Goal: Transaction & Acquisition: Purchase product/service

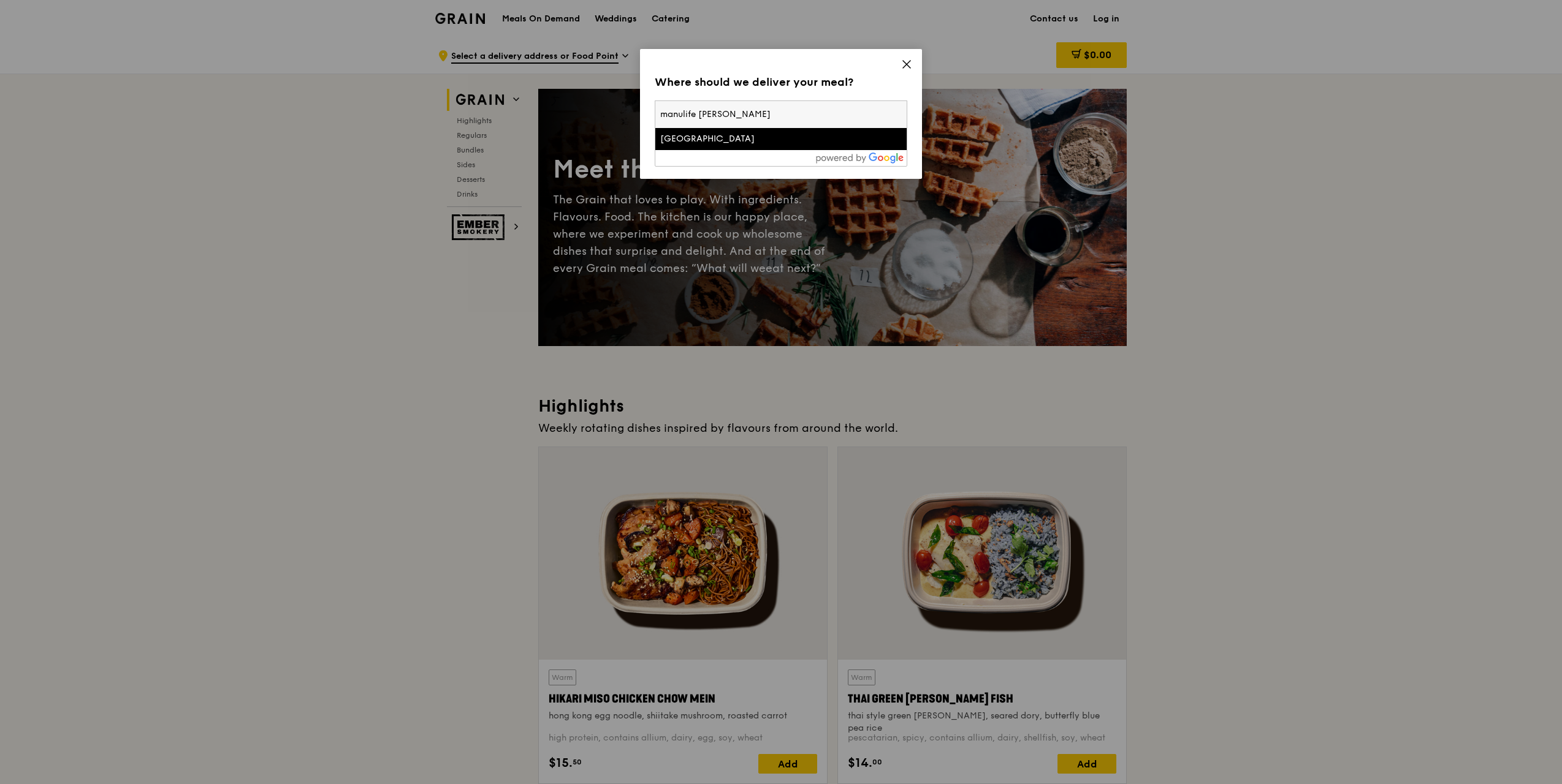
type input "manulife [PERSON_NAME]"
click at [717, 135] on div "[GEOGRAPHIC_DATA]" at bounding box center [751, 138] width 182 height 12
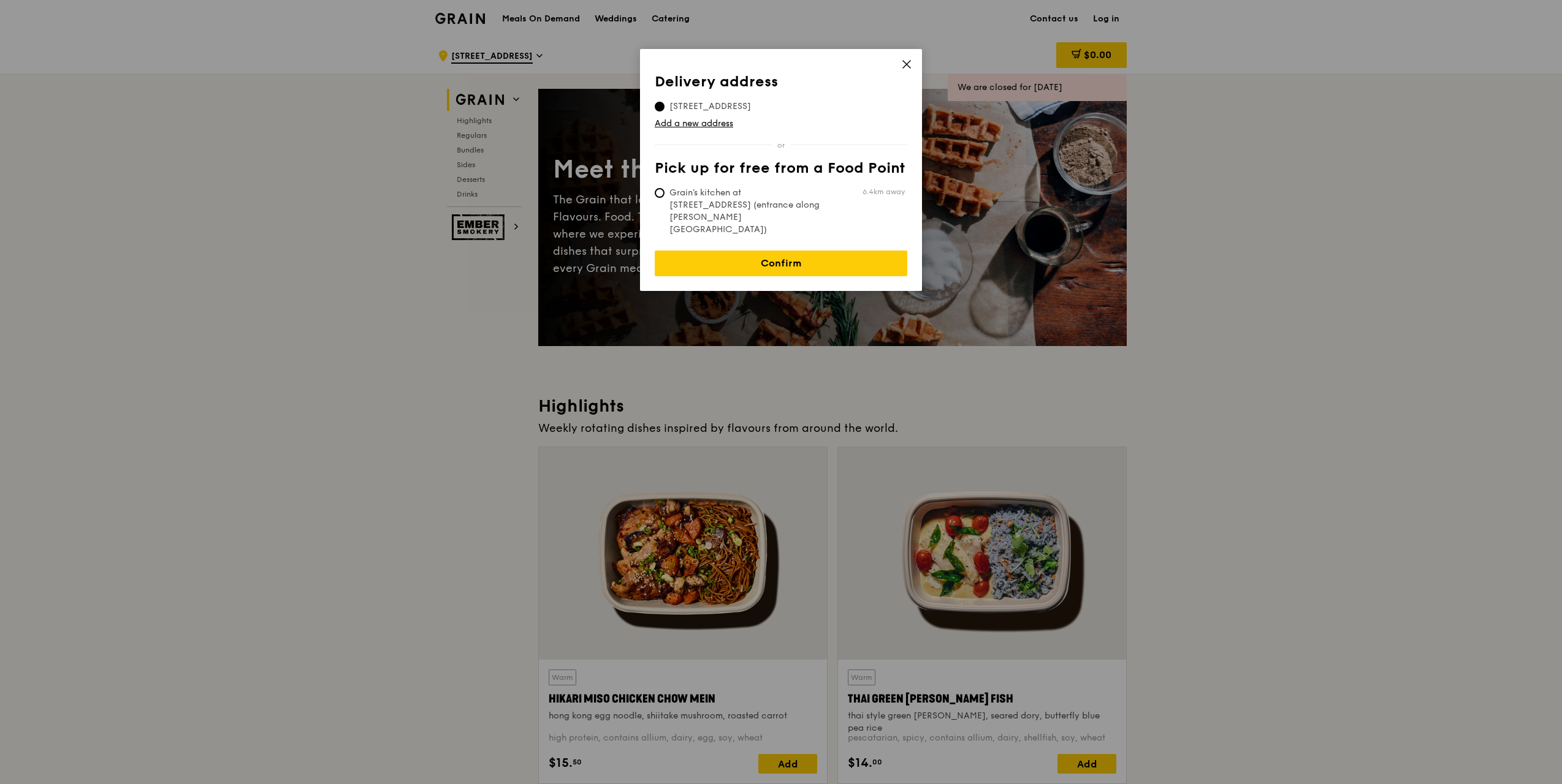
click at [752, 205] on span "Grain's kitchen at [STREET_ADDRESS] (entrance along [PERSON_NAME][GEOGRAPHIC_DA…" at bounding box center [746, 211] width 183 height 49
click at [665, 198] on input "Grain's kitchen at [STREET_ADDRESS] (entrance along [PERSON_NAME][GEOGRAPHIC_DA…" at bounding box center [660, 193] width 10 height 10
radio input "true"
click at [702, 104] on span "[STREET_ADDRESS]" at bounding box center [711, 106] width 111 height 12
click at [665, 104] on input "[STREET_ADDRESS]" at bounding box center [660, 106] width 10 height 10
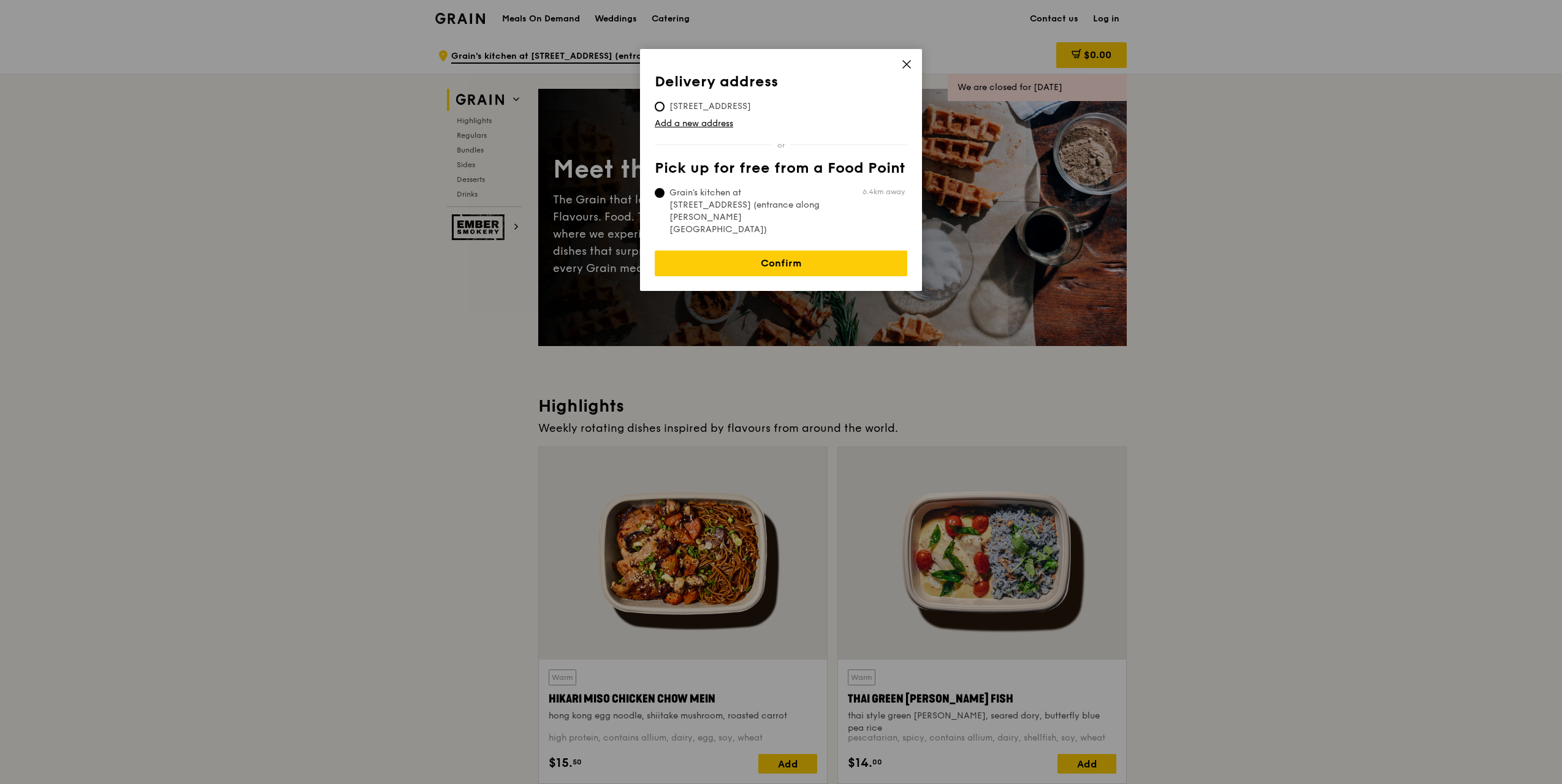
radio input "true"
click at [801, 250] on link "Confirm" at bounding box center [781, 263] width 253 height 25
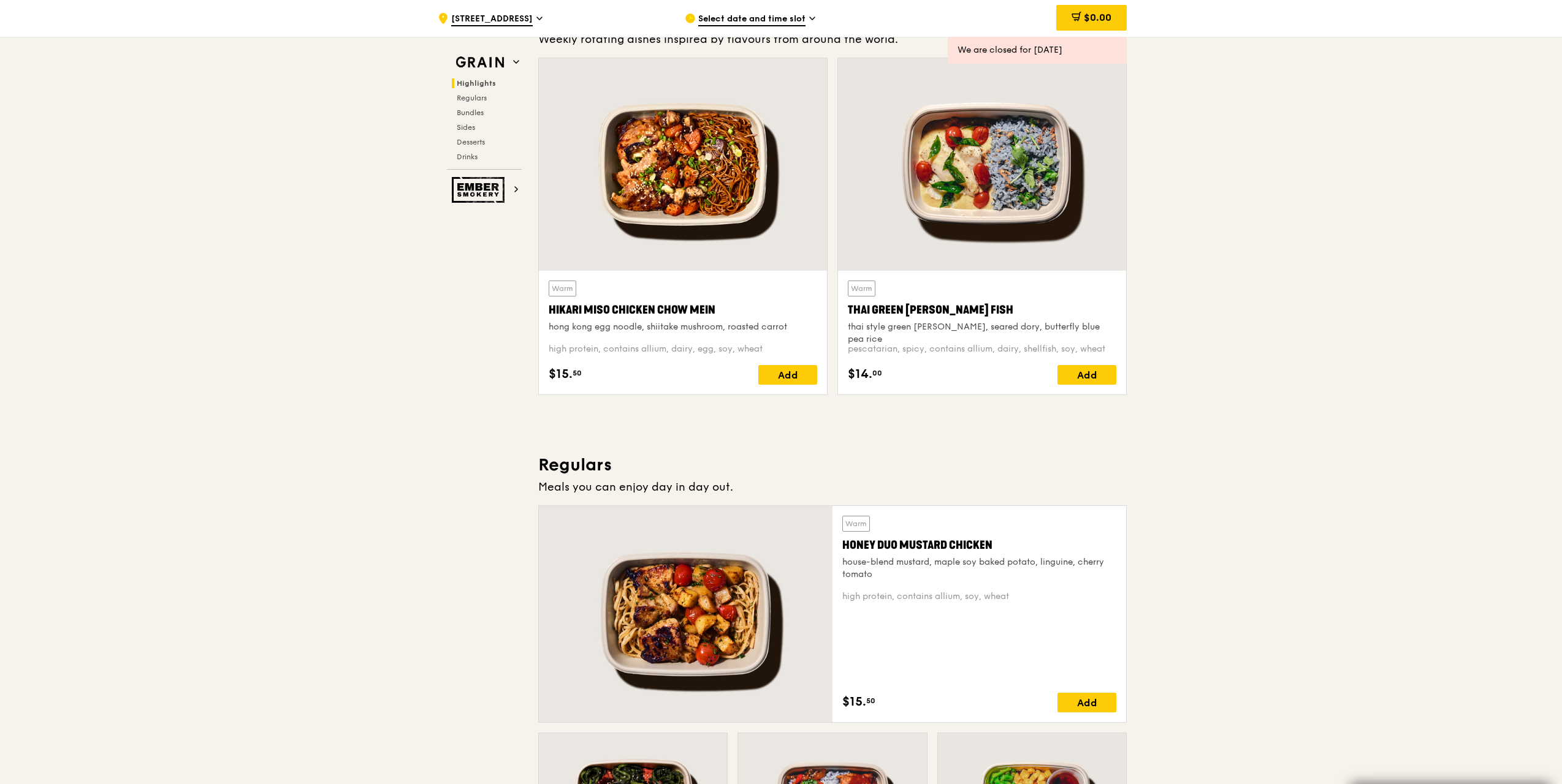
scroll to position [572, 0]
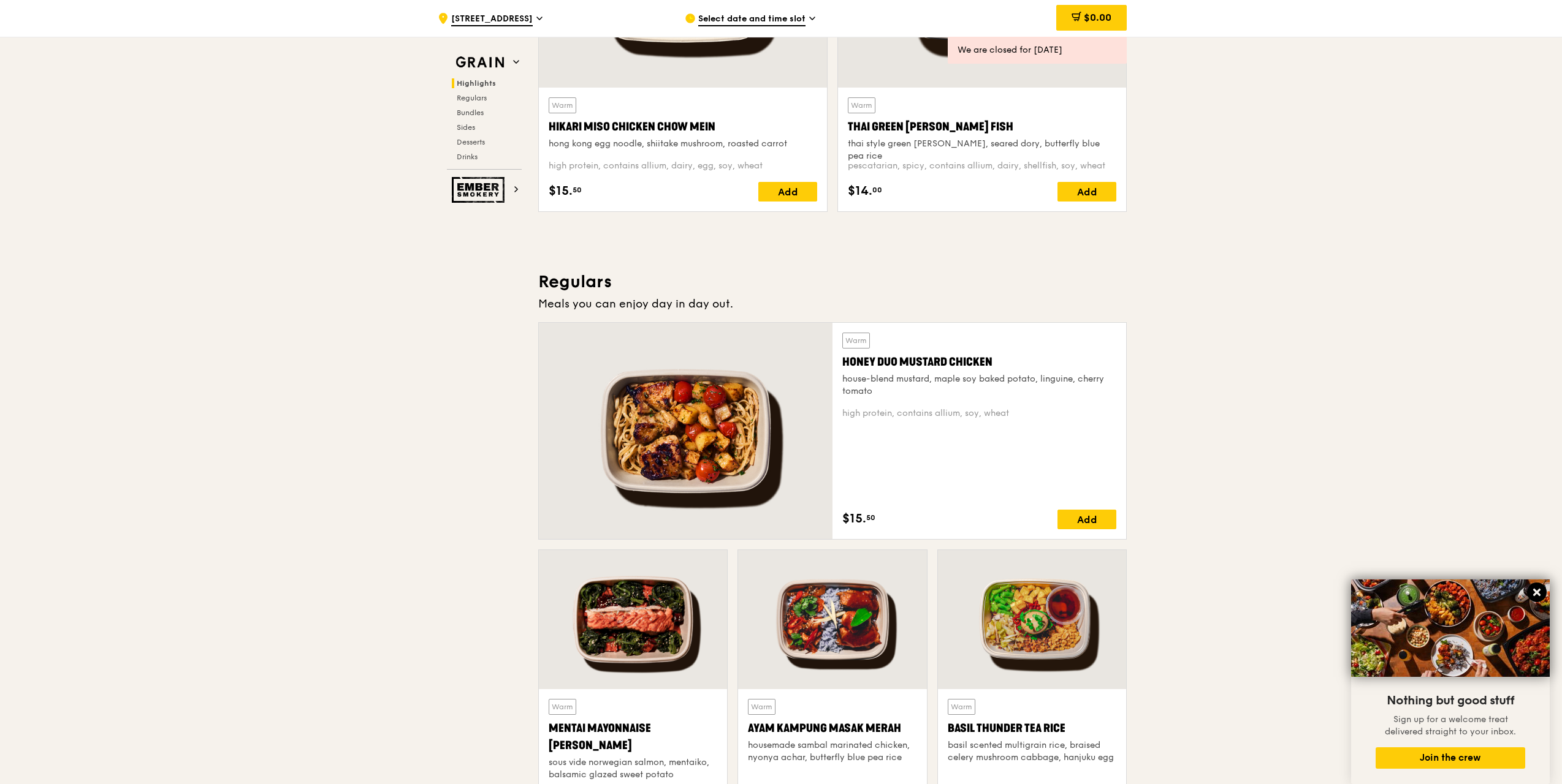
click at [1536, 589] on icon at bounding box center [1536, 592] width 11 height 11
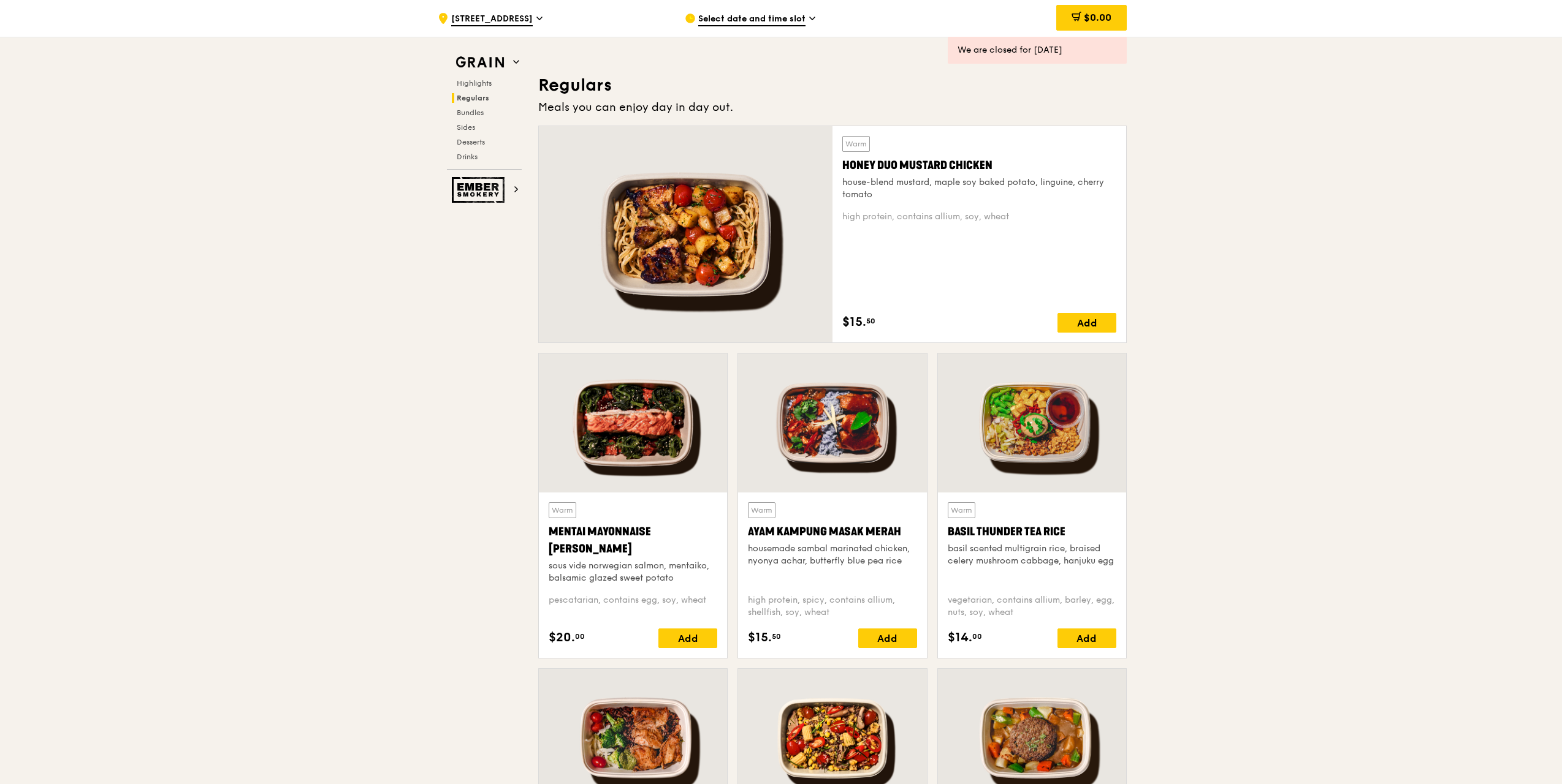
scroll to position [274, 0]
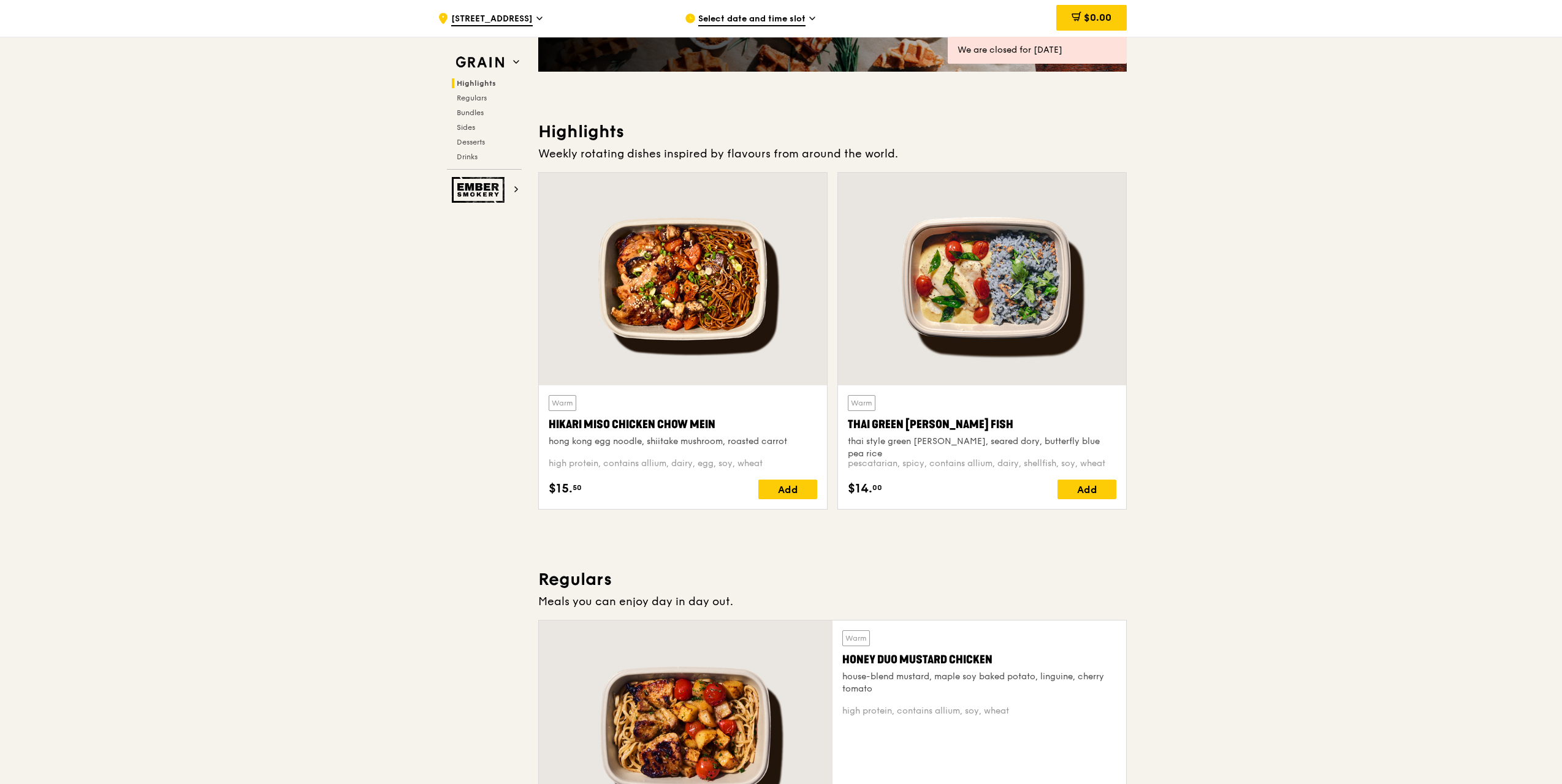
click at [797, 20] on span "Select date and time slot" at bounding box center [752, 20] width 107 height 13
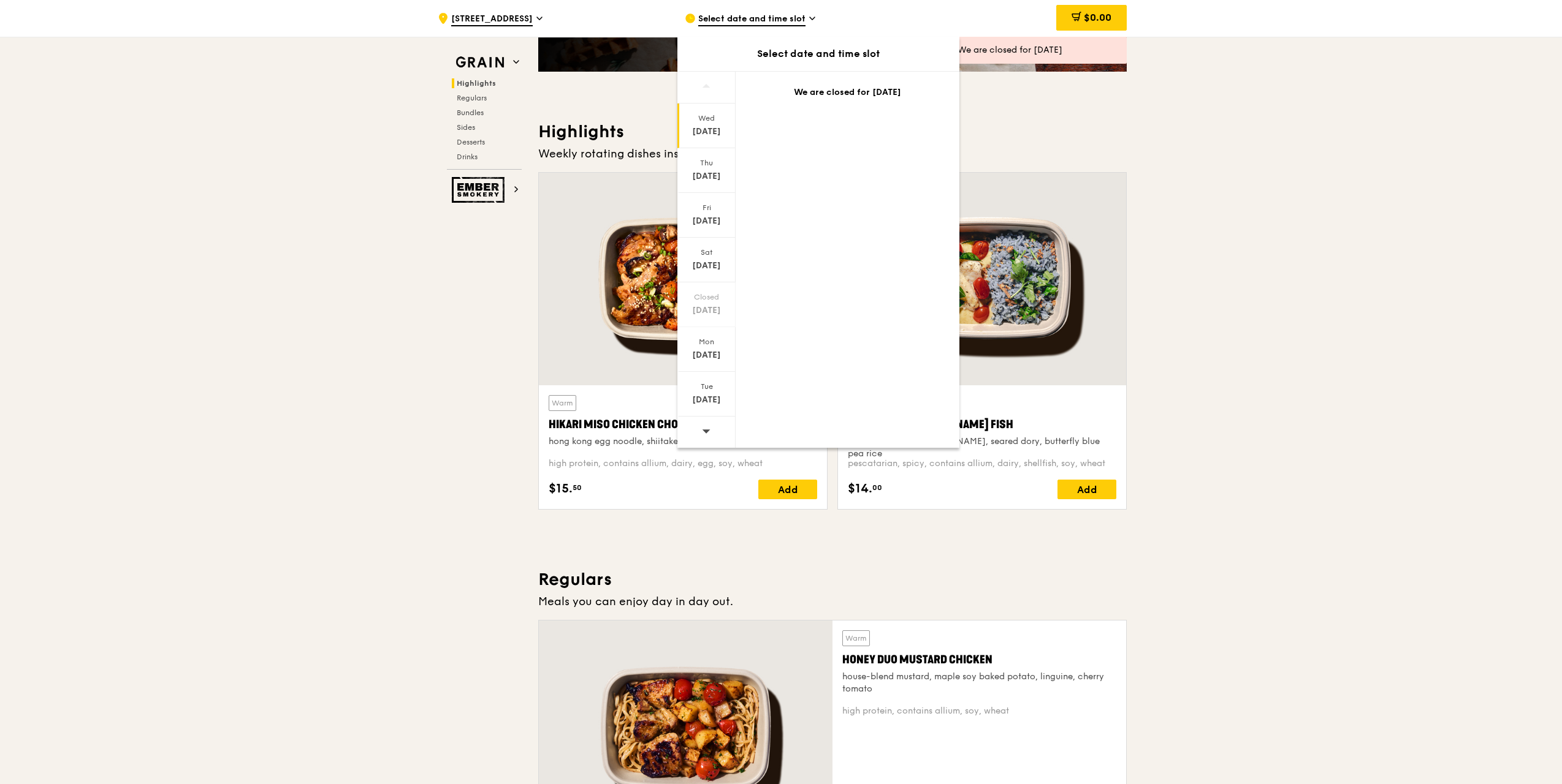
click at [708, 122] on div "Wed" at bounding box center [707, 119] width 55 height 10
click at [697, 167] on div "Thu" at bounding box center [707, 163] width 55 height 10
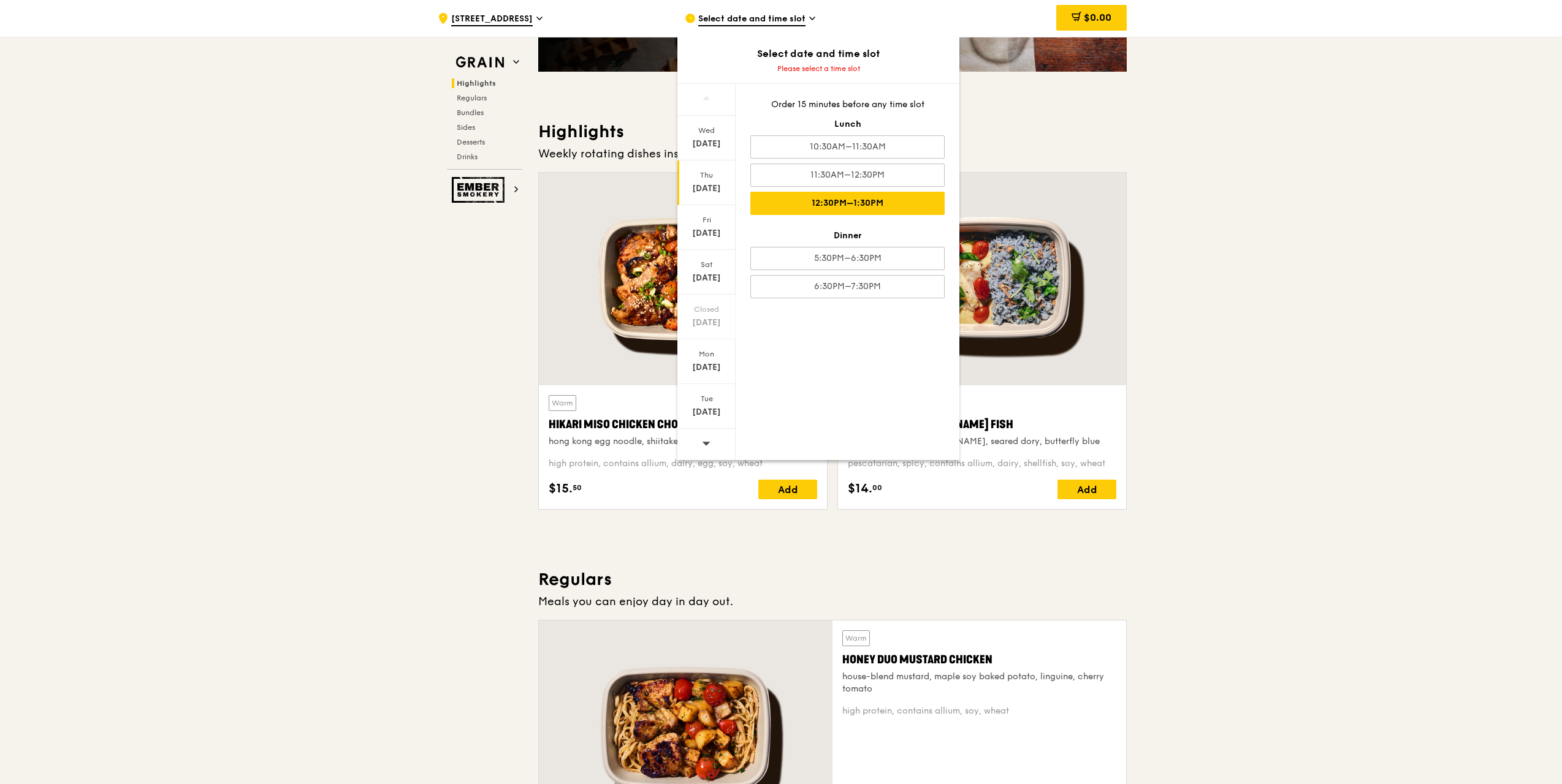
click at [887, 194] on div "12:30PM–1:30PM" at bounding box center [847, 203] width 194 height 23
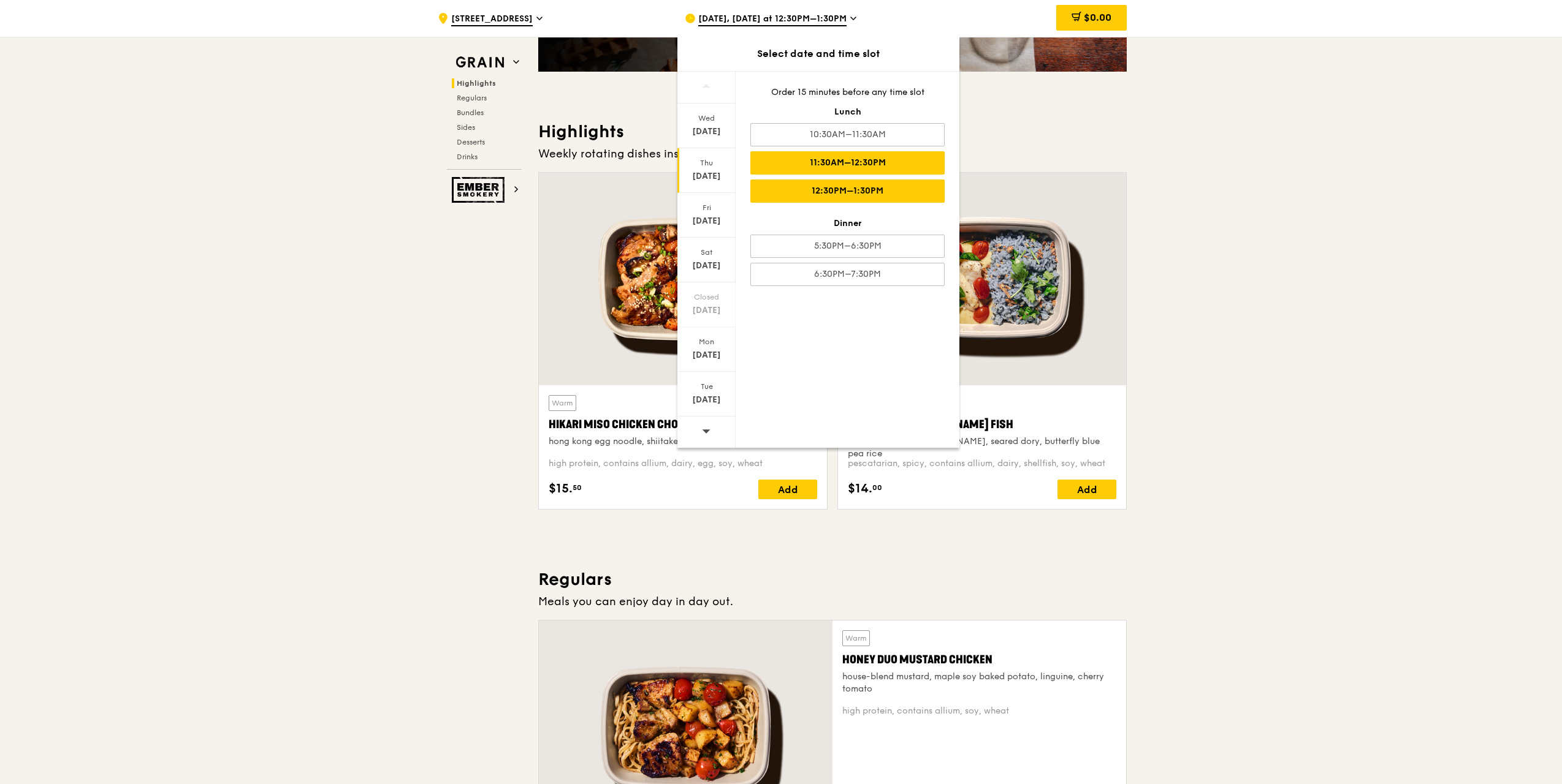
click at [899, 163] on div "11:30AM–12:30PM" at bounding box center [847, 163] width 194 height 23
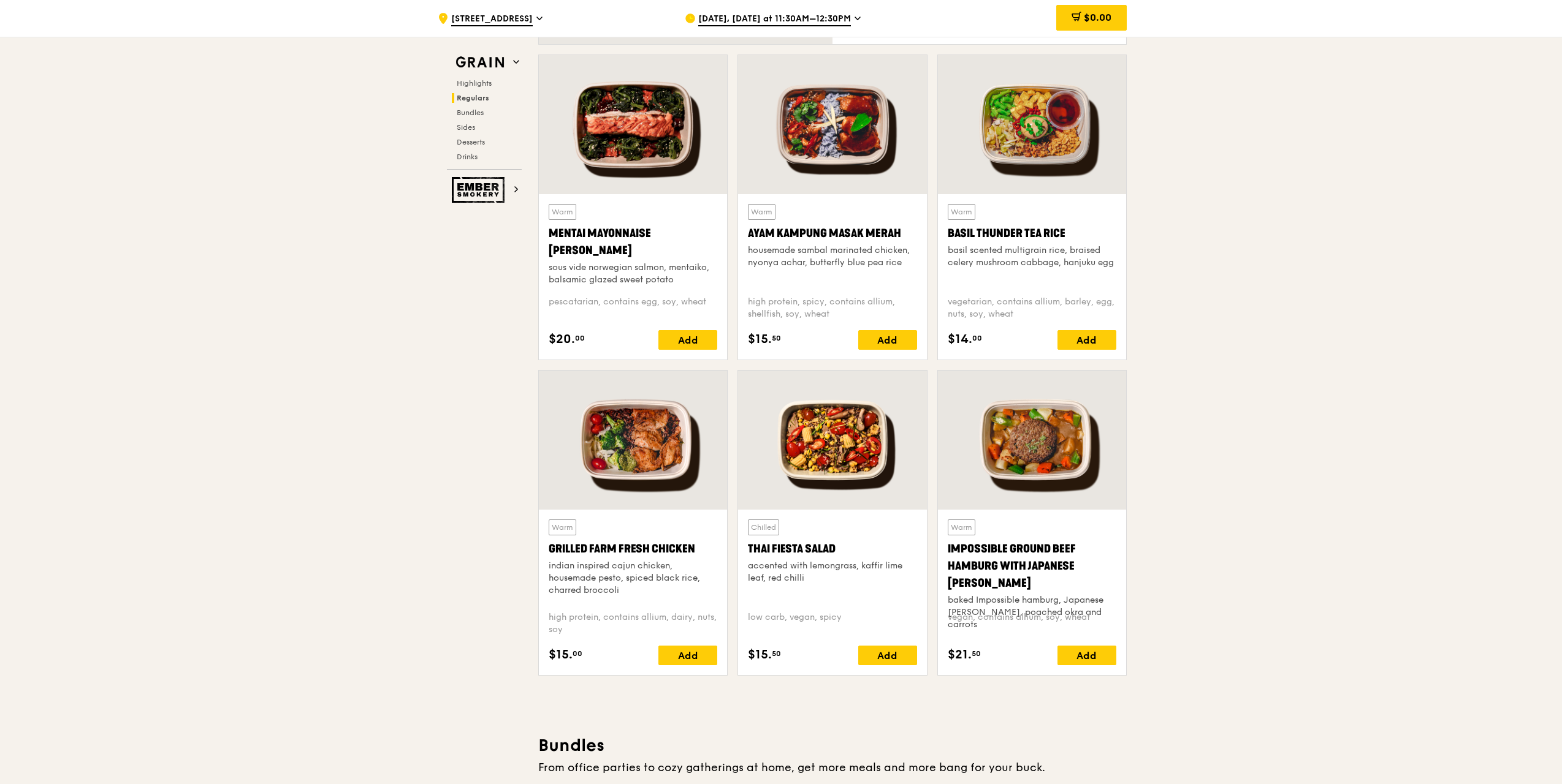
scroll to position [989, 0]
